Goal: Find specific page/section: Find specific page/section

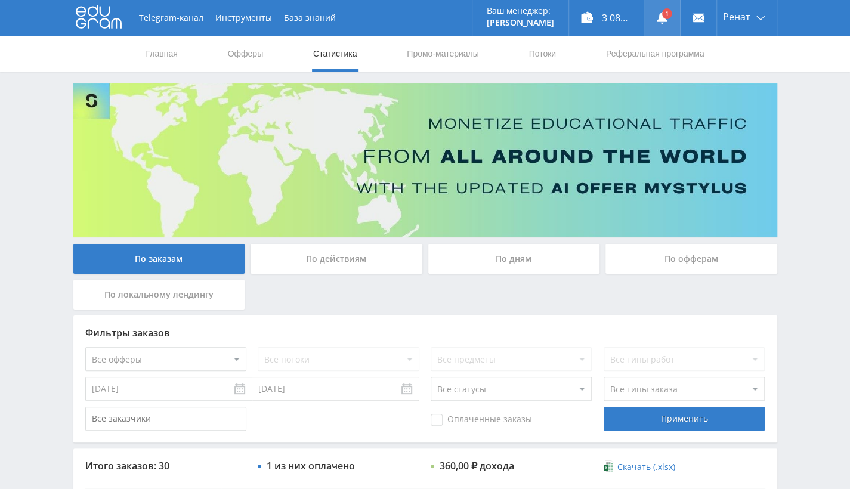
click at [657, 21] on icon at bounding box center [662, 18] width 12 height 12
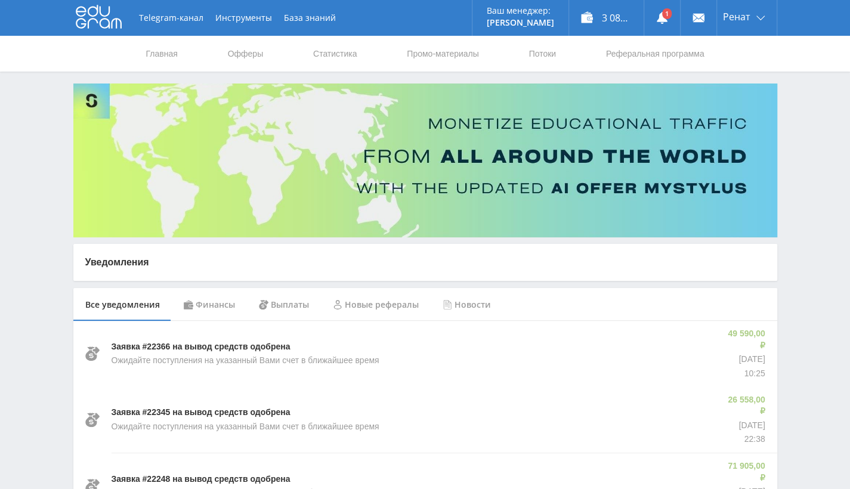
click at [201, 309] on div "Финансы" at bounding box center [209, 304] width 75 height 33
